Goal: Task Accomplishment & Management: Complete application form

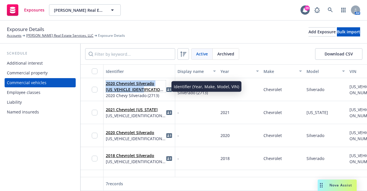
drag, startPoint x: 147, startPoint y: 89, endPoint x: 105, endPoint y: 83, distance: 42.1
click at [105, 83] on div "2020 Chevrolet Silverado 1GCPYAEH2LZ262713 2020 Chevy Silverado (2713)" at bounding box center [140, 89] width 72 height 23
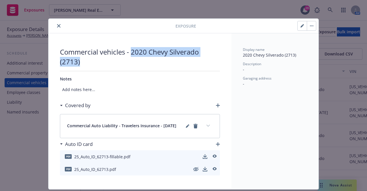
drag, startPoint x: 80, startPoint y: 66, endPoint x: 127, endPoint y: 55, distance: 48.5
click at [127, 55] on span "Commercial vehicles - 2020 Chevy Silverado (2713)" at bounding box center [140, 56] width 160 height 19
copy span "2020 Chevy Silverado (2713)"
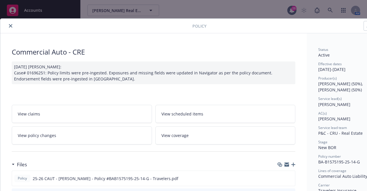
click at [9, 25] on button "close" at bounding box center [10, 25] width 7 height 7
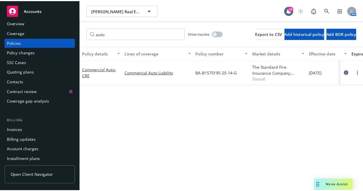
scroll to position [5, 0]
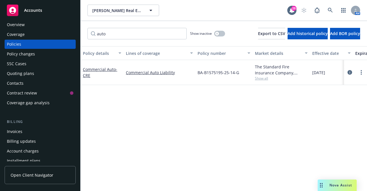
click at [38, 53] on div "Policy changes" at bounding box center [40, 53] width 67 height 9
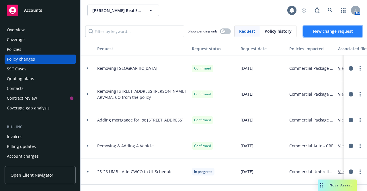
click at [327, 33] on span "New change request" at bounding box center [333, 30] width 40 height 5
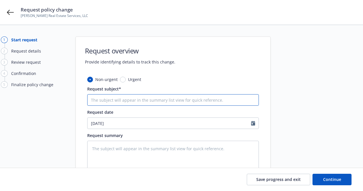
click at [146, 104] on input "Request subject*" at bounding box center [173, 99] width 172 height 11
paste input "2020 Chevy Silverado (2713)"
type textarea "x"
type input "2020 Chevy Silverado (2713)"
click at [92, 100] on input "2020 Chevy Silverado (2713)" at bounding box center [173, 99] width 172 height 11
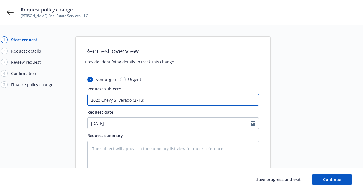
type textarea "x"
type input "a2020 Chevy Silverado (2713)"
type textarea "x"
type input "2020 Chevy Silverado (2713)"
type textarea "x"
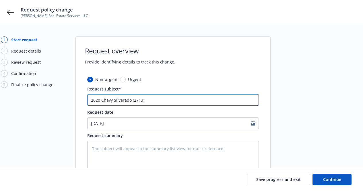
type input "A2020 Chevy Silverado (2713)"
type textarea "x"
type input "Ad2020 Chevy Silverado (2713)"
type textarea "x"
type input "Addi2020 Chevy Silverado (2713)"
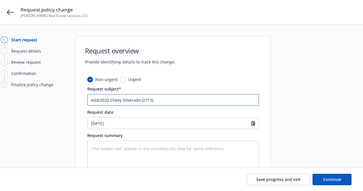
type textarea "x"
type input "Addin2020 Chevy Silverado (2713)"
type textarea "x"
type input "Adding2020 Chevy Silverado (2713)"
type textarea "x"
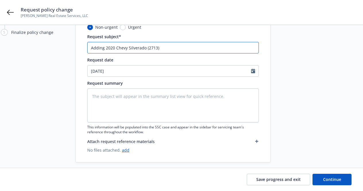
scroll to position [53, 0]
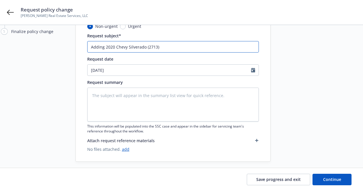
drag, startPoint x: 173, startPoint y: 50, endPoint x: 75, endPoint y: 51, distance: 97.6
click at [75, 51] on div "1 Start request 2 Request details 3 Review request 4 Confirmation 5 Finalize po…" at bounding box center [181, 72] width 349 height 178
type input "Adding 2020 Chevy Silverado (2713)"
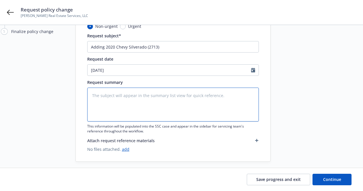
click at [121, 112] on textarea at bounding box center [173, 105] width 172 height 34
paste textarea "Adding 2020 Chevy Silverado (2713)"
type textarea "x"
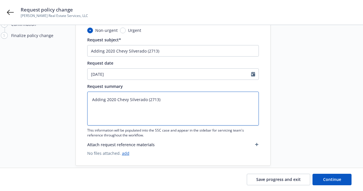
scroll to position [59, 0]
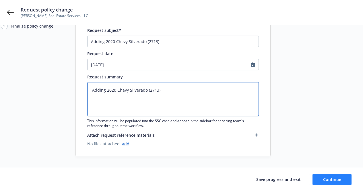
type textarea "Adding 2020 Chevy Silverado (2713)"
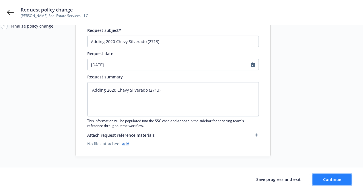
click at [338, 183] on button "Continue" at bounding box center [332, 179] width 39 height 11
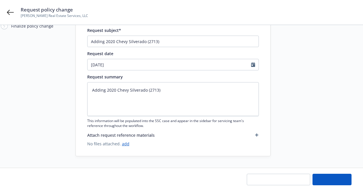
type textarea "x"
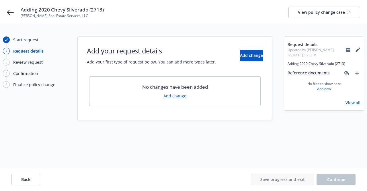
click at [169, 97] on link "Add change" at bounding box center [175, 96] width 23 height 6
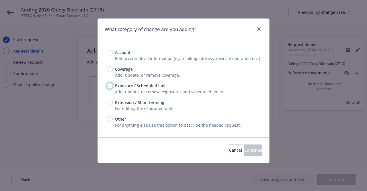
click at [111, 86] on input "Exposure / Scheduled limit" at bounding box center [110, 86] width 6 height 6
radio input "true"
click at [255, 154] on button "Continue" at bounding box center [254, 149] width 18 height 11
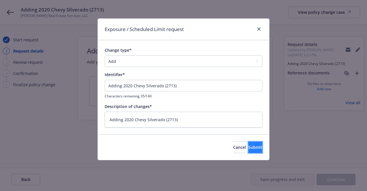
click at [249, 147] on button "Submit" at bounding box center [256, 147] width 14 height 11
type textarea "x"
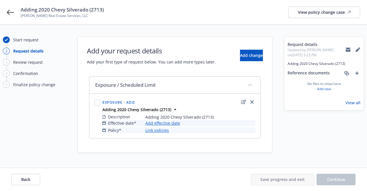
click at [170, 121] on link "Add effective date" at bounding box center [163, 123] width 35 height 6
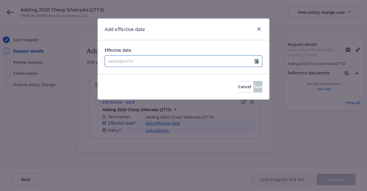
click at [177, 59] on input "Effective date" at bounding box center [180, 61] width 150 height 11
select select "10"
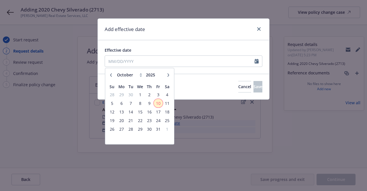
click at [158, 100] on span "10" at bounding box center [158, 103] width 8 height 7
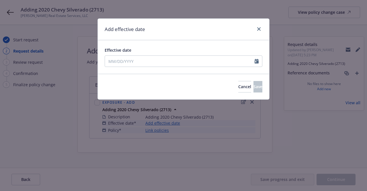
type input "[DATE]"
click at [254, 87] on span "Save" at bounding box center [258, 86] width 9 height 5
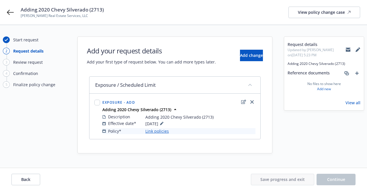
click at [156, 131] on link "Link policies" at bounding box center [158, 131] width 24 height 6
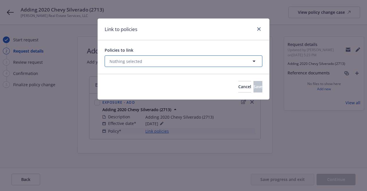
click at [153, 67] on button "Nothing selected" at bounding box center [184, 60] width 158 height 11
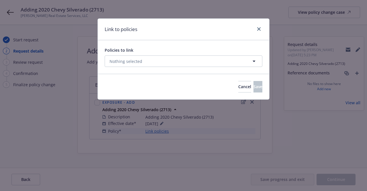
select select "ACTIVE"
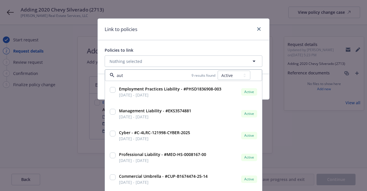
type input "auto"
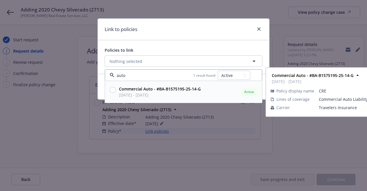
click at [112, 90] on input "checkbox" at bounding box center [113, 90] width 6 height 6
checkbox input "true"
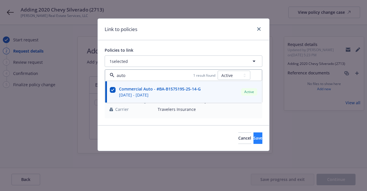
type input "auto"
click at [257, 137] on button "Save" at bounding box center [258, 137] width 9 height 11
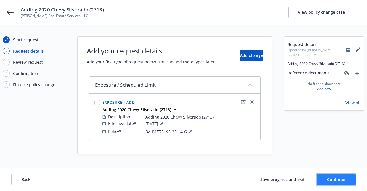
click at [340, 180] on span "Continue" at bounding box center [337, 179] width 18 height 5
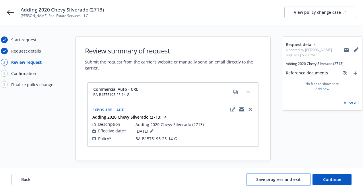
click at [291, 181] on span "Save progress and exit" at bounding box center [278, 179] width 44 height 5
